Goal: Check status: Check status

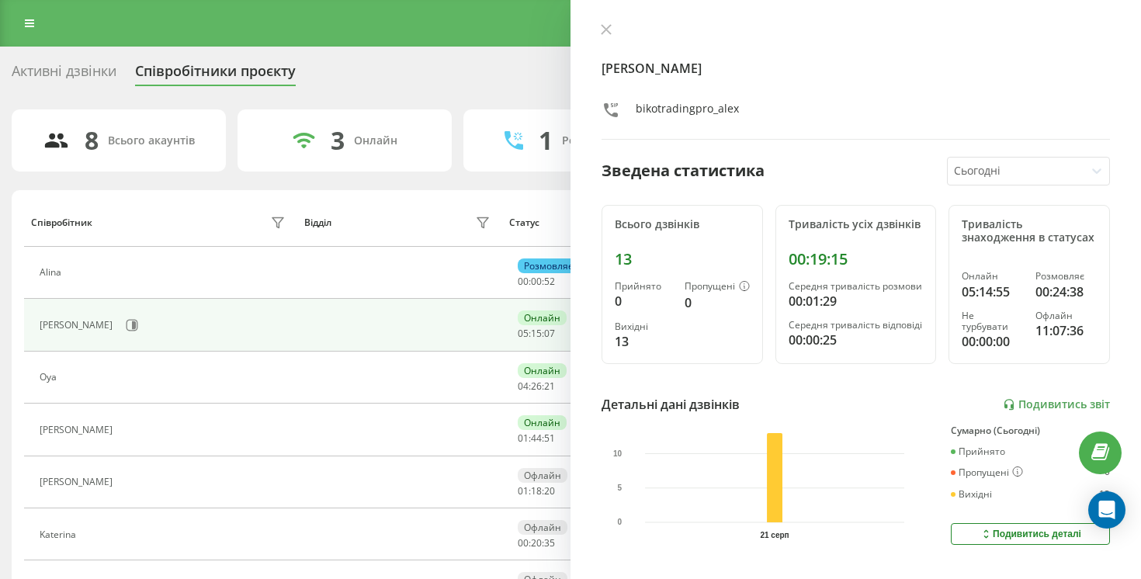
click at [610, 29] on icon at bounding box center [606, 29] width 11 height 11
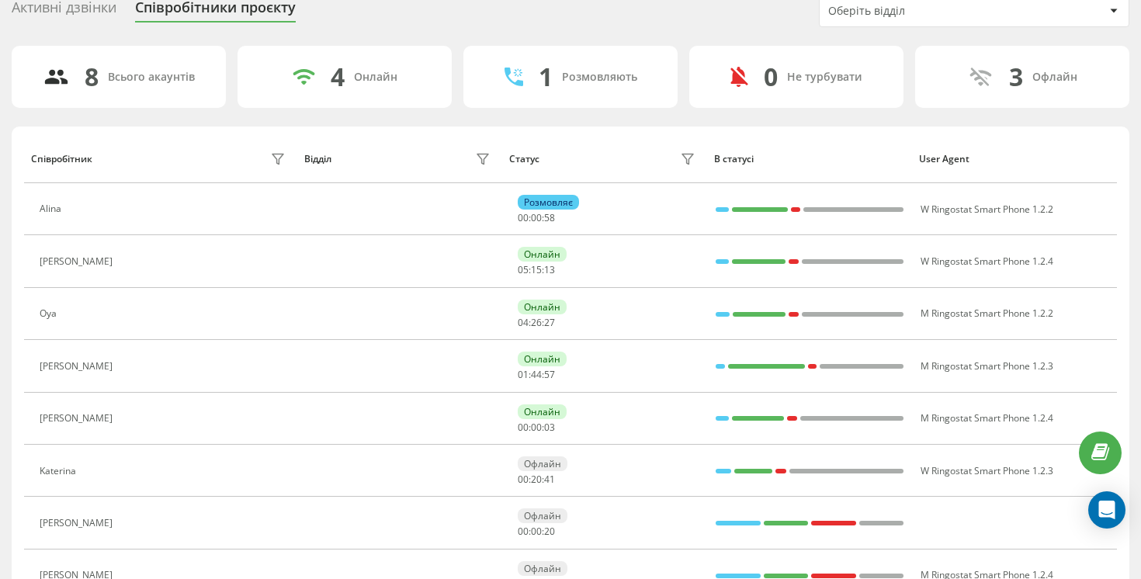
scroll to position [144, 0]
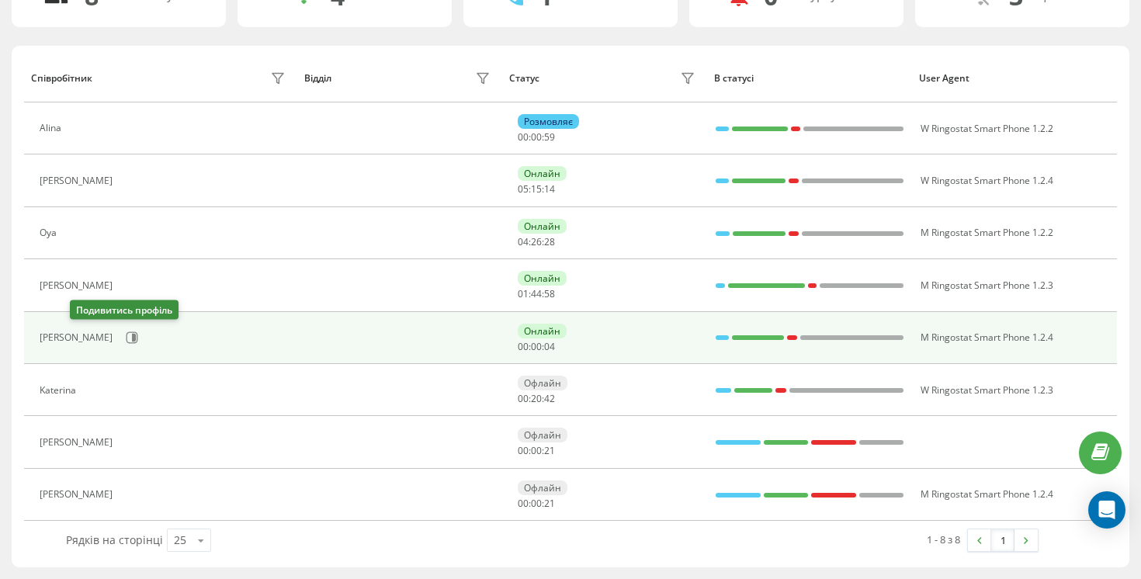
click at [70, 327] on div "[PERSON_NAME]" at bounding box center [164, 337] width 249 height 26
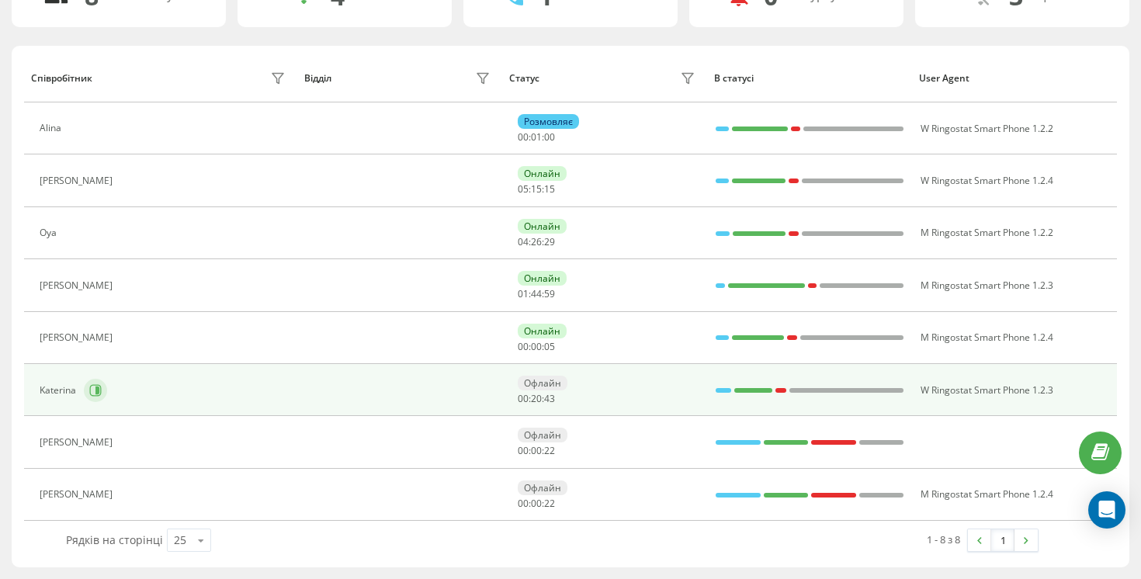
click at [88, 397] on button at bounding box center [95, 390] width 23 height 23
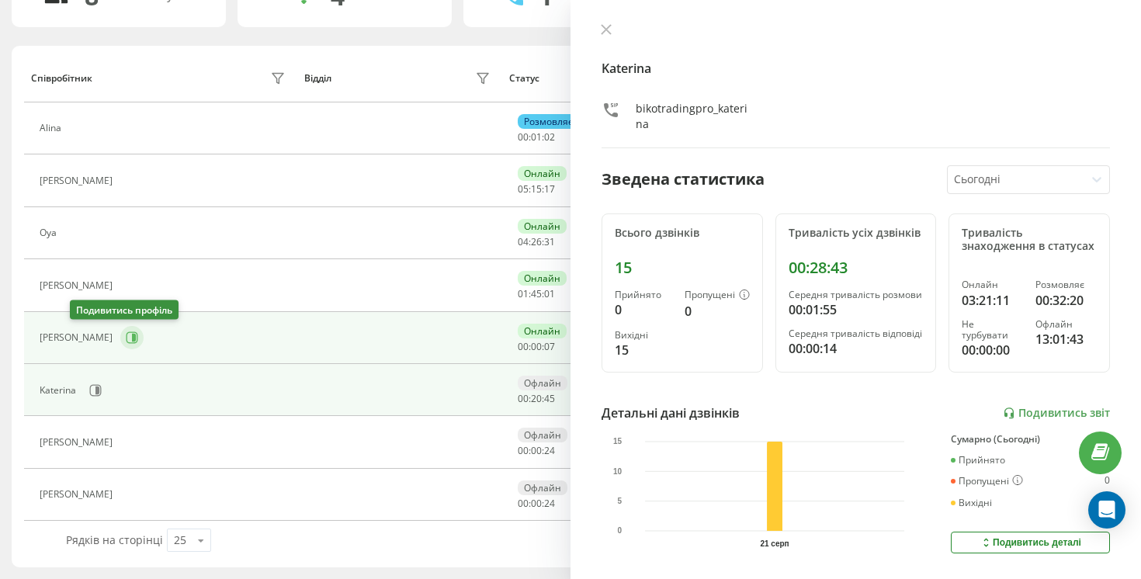
click at [126, 341] on icon at bounding box center [132, 337] width 12 height 12
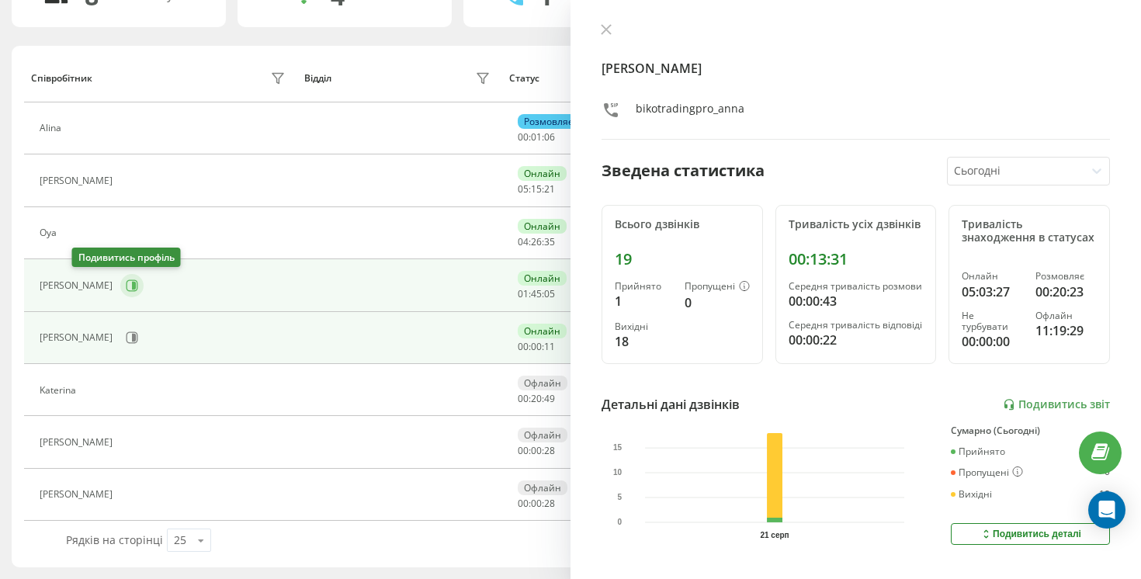
click at [126, 290] on icon at bounding box center [132, 285] width 12 height 12
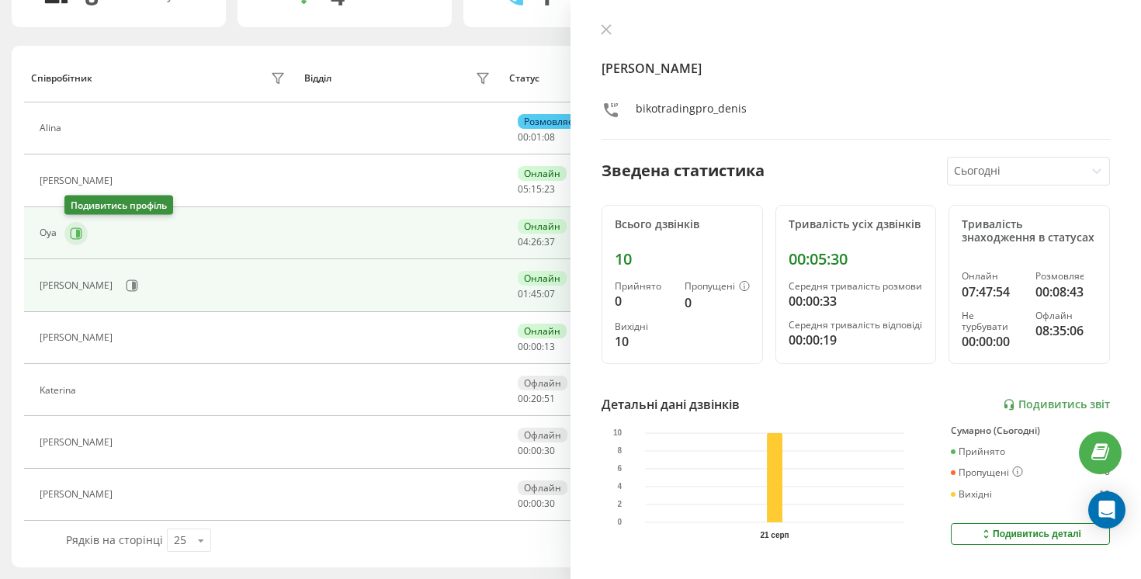
click at [71, 234] on icon at bounding box center [76, 233] width 12 height 12
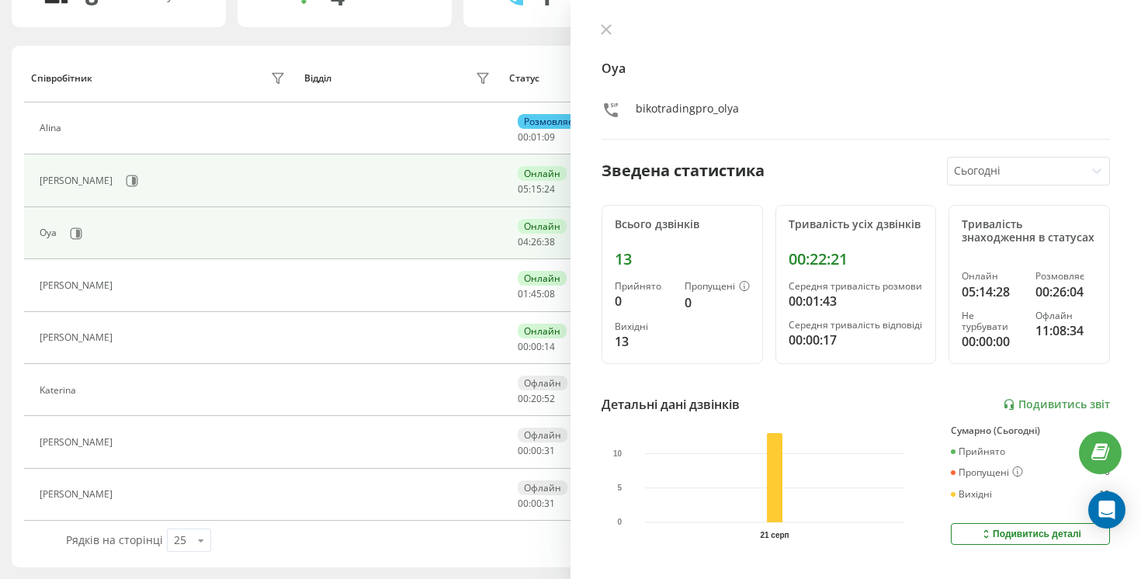
click at [90, 165] on td "[PERSON_NAME]" at bounding box center [160, 180] width 273 height 52
click at [120, 177] on button at bounding box center [131, 180] width 23 height 23
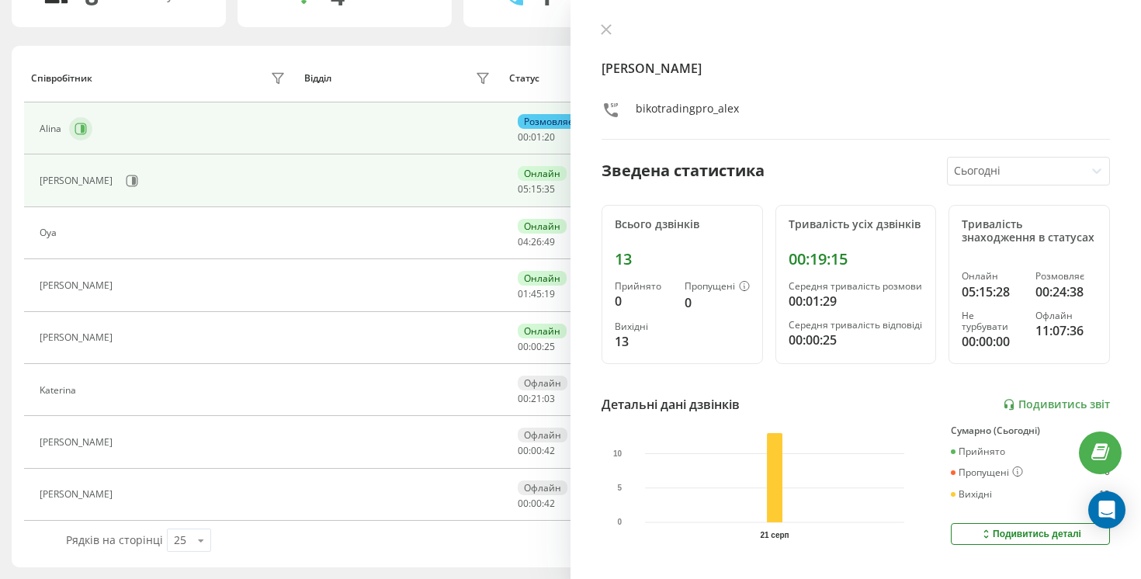
click at [72, 126] on button at bounding box center [80, 128] width 23 height 23
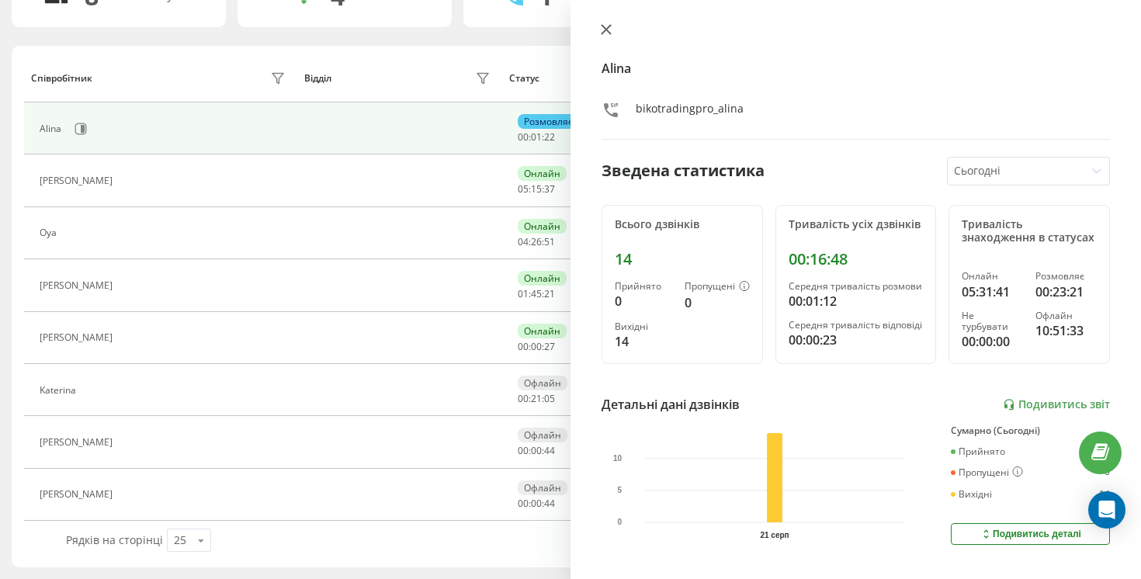
click at [604, 23] on button at bounding box center [606, 30] width 20 height 15
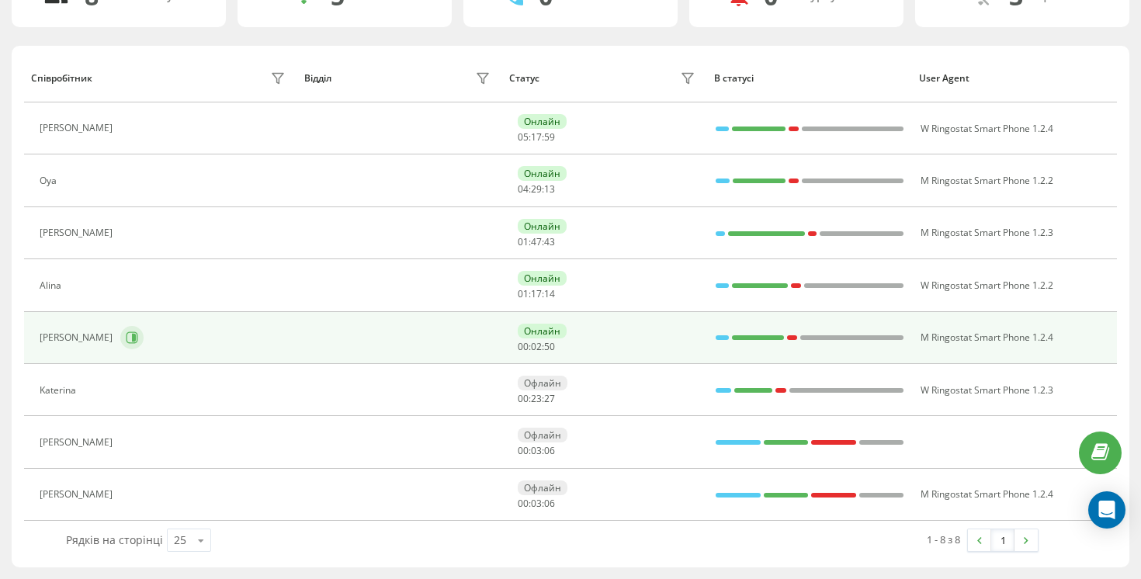
click at [120, 332] on button at bounding box center [131, 337] width 23 height 23
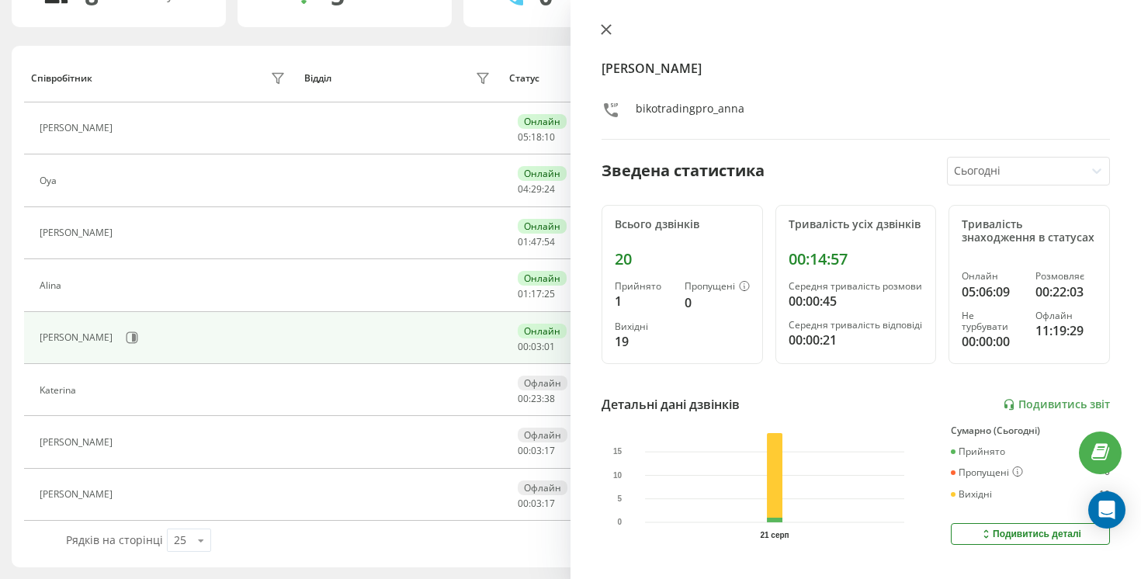
click at [601, 28] on icon at bounding box center [606, 29] width 11 height 11
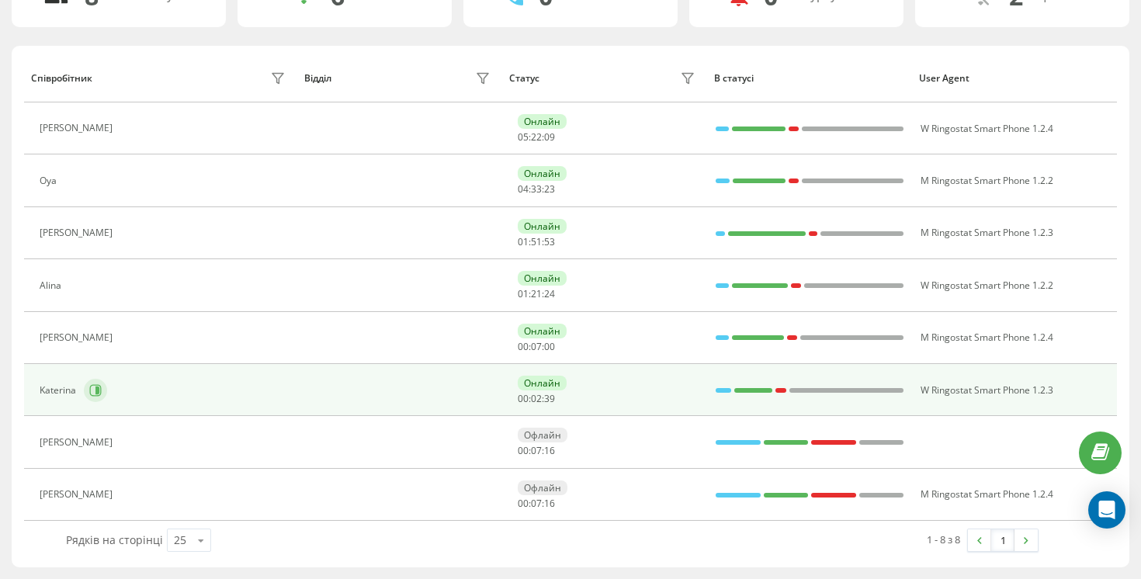
click at [89, 392] on icon at bounding box center [95, 390] width 12 height 12
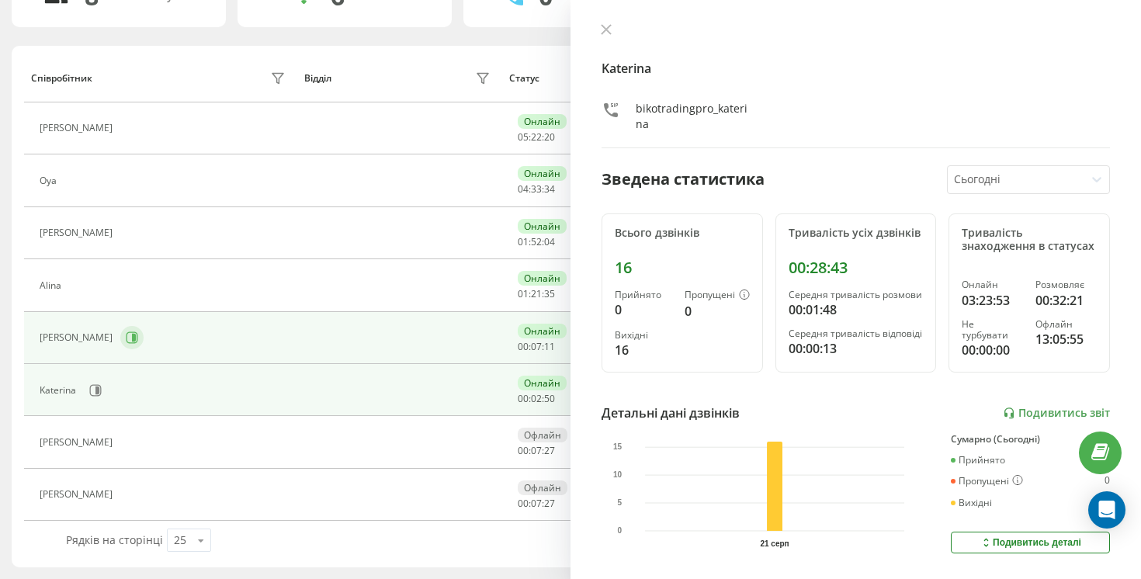
click at [120, 329] on button at bounding box center [131, 337] width 23 height 23
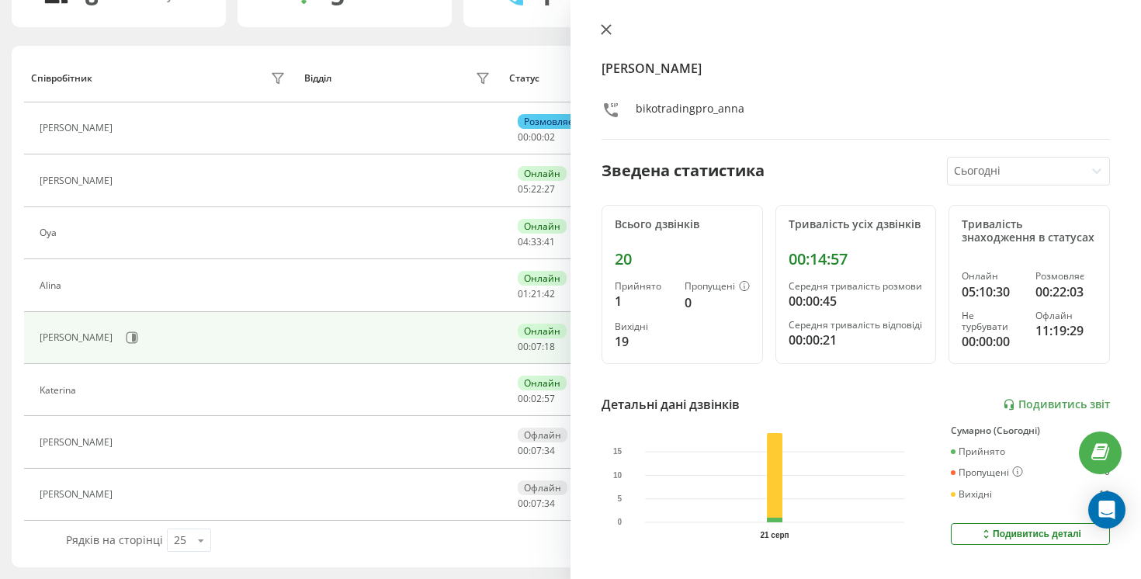
click at [605, 35] on icon at bounding box center [606, 29] width 11 height 11
